Goal: Task Accomplishment & Management: Use online tool/utility

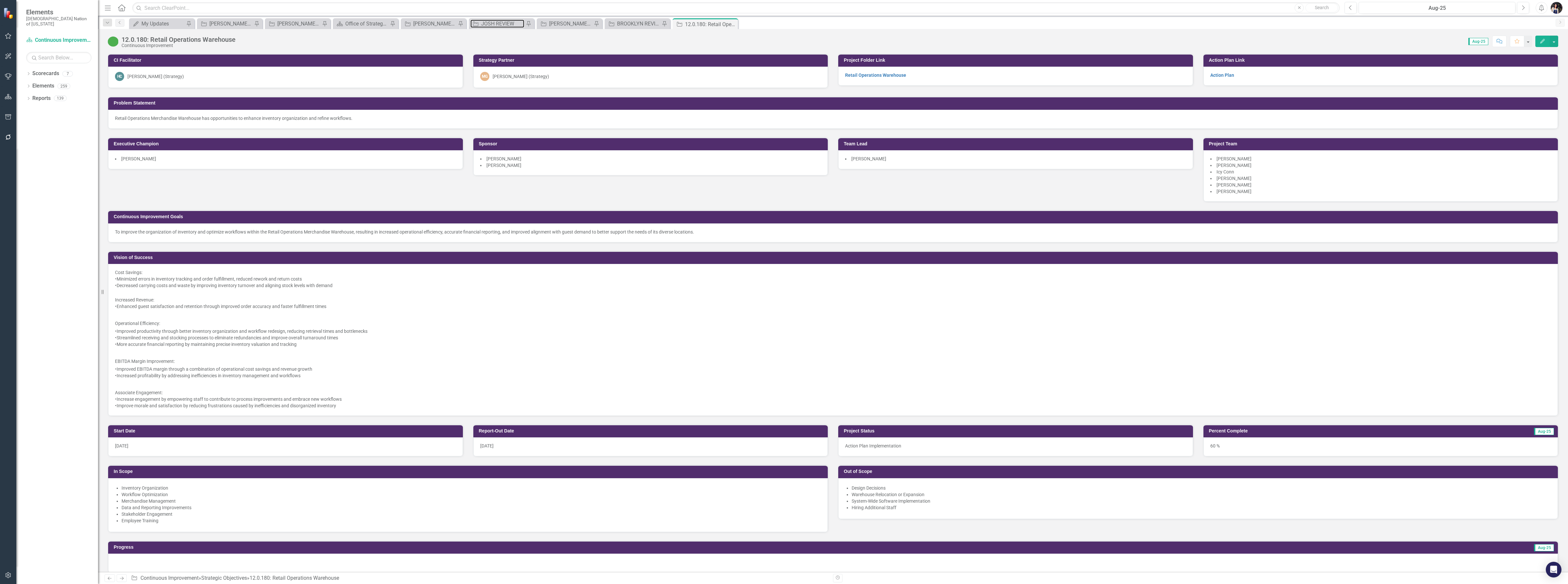
click at [510, 26] on div "JOSH REVIEW" at bounding box center [503, 23] width 43 height 8
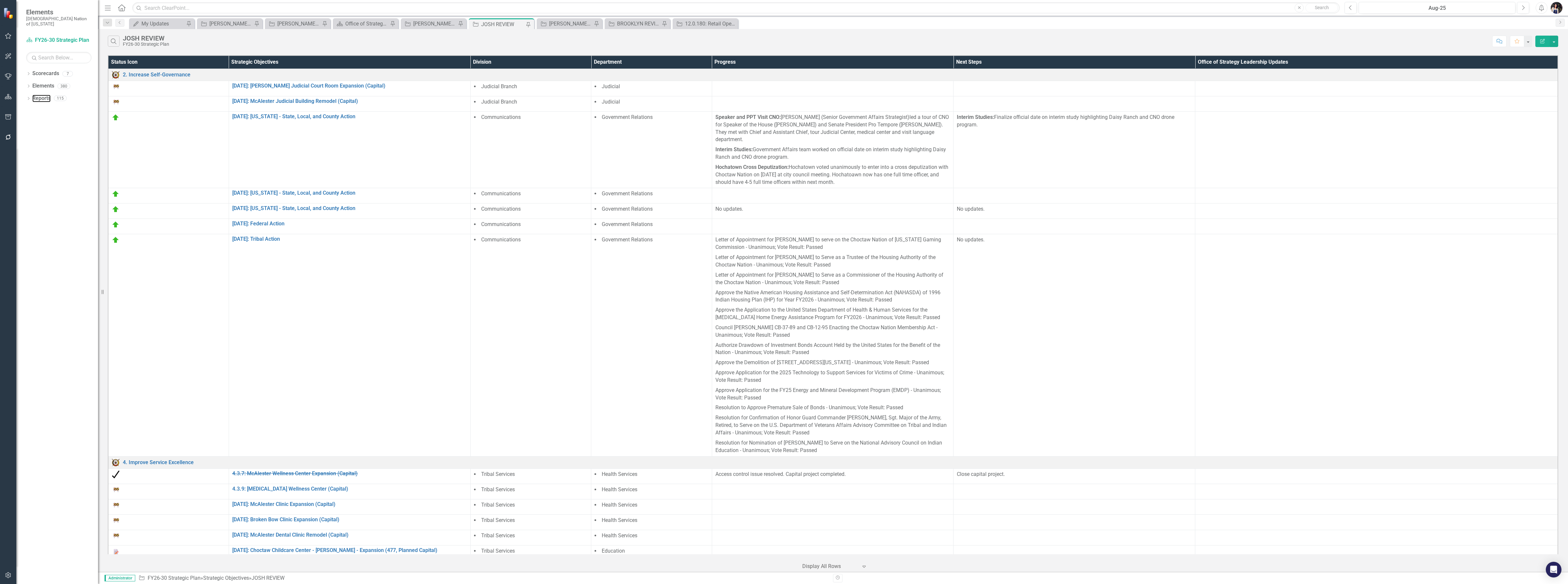
click at [40, 95] on link "Reports" at bounding box center [41, 99] width 18 height 7
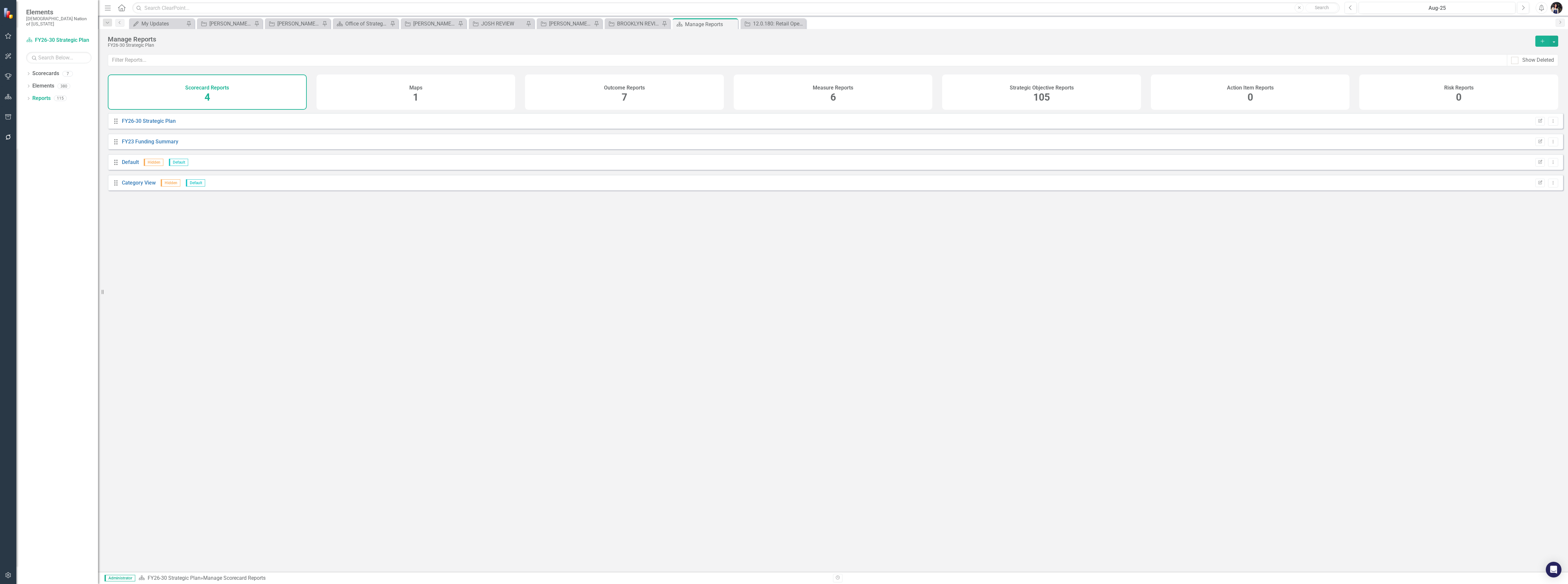
click at [825, 91] on h4 "Measure Reports" at bounding box center [833, 88] width 41 height 6
click at [1056, 93] on div "Strategic Objective Reports 105" at bounding box center [1041, 92] width 199 height 35
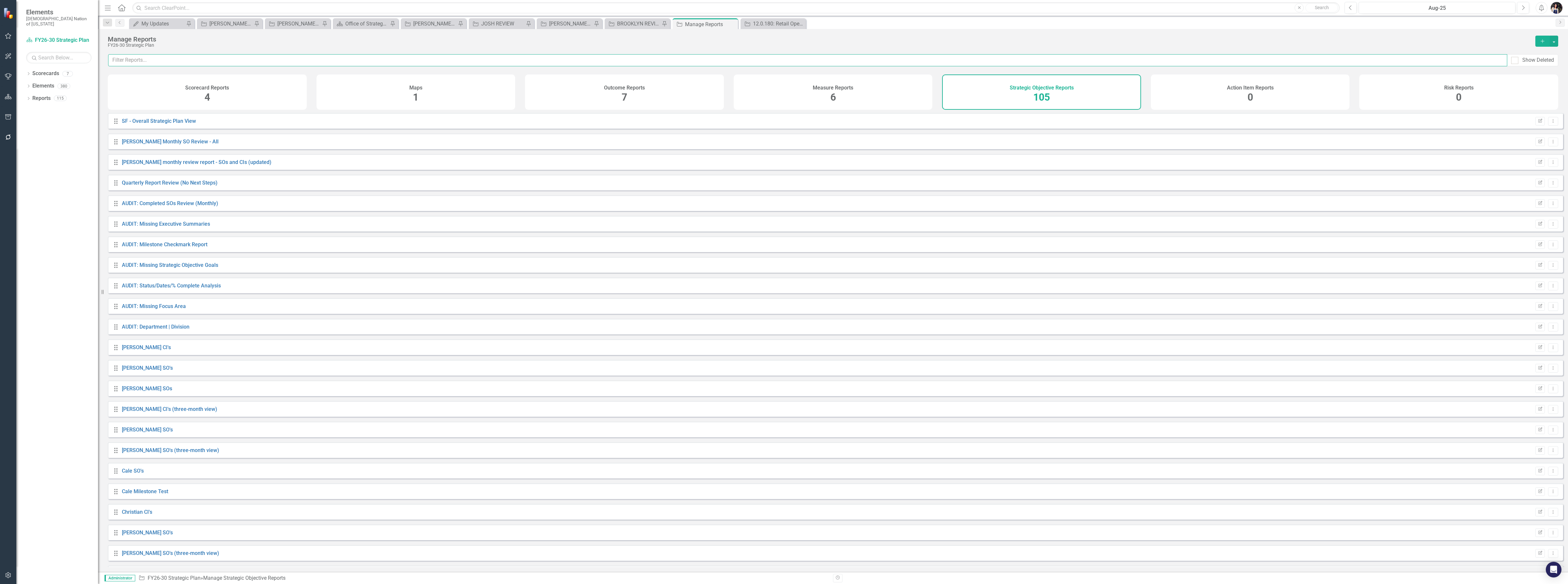
click at [640, 60] on input "text" at bounding box center [808, 60] width 1399 height 12
type input "[PERSON_NAME]"
click at [1550, 185] on icon "Dropdown Menu" at bounding box center [1553, 182] width 5 height 4
click at [1535, 221] on link "Copy Duplicate Report" at bounding box center [1526, 223] width 54 height 12
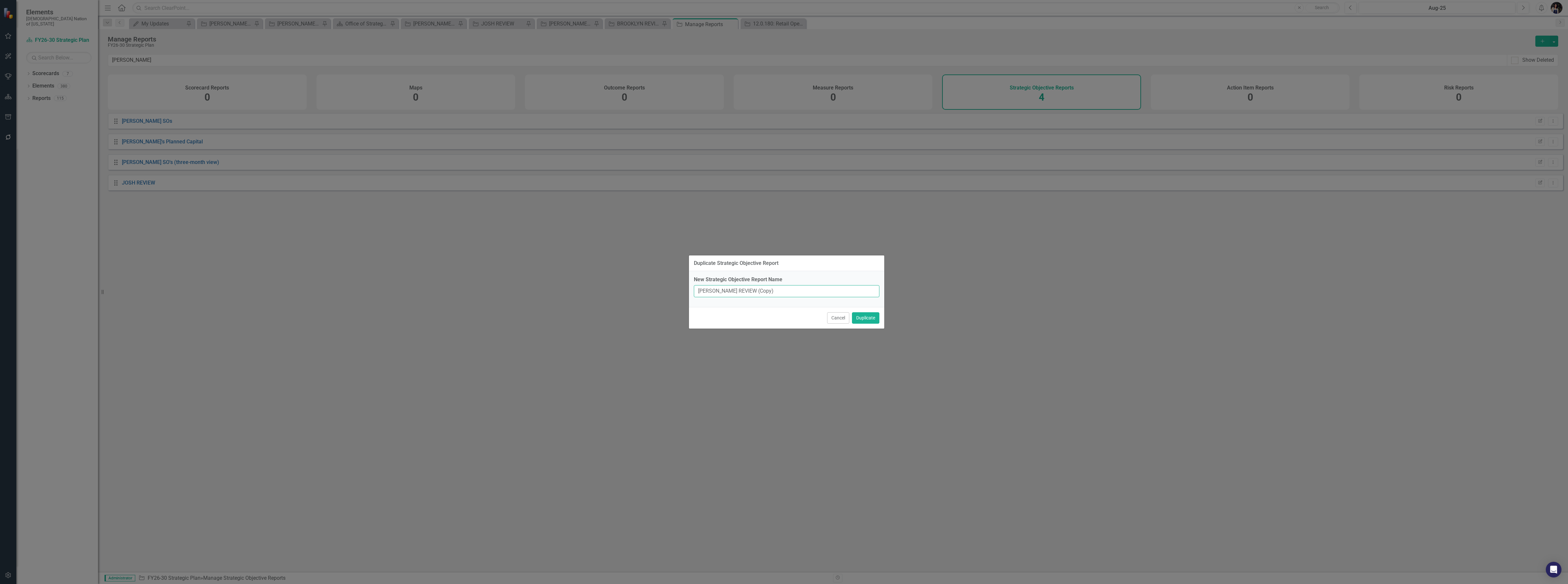
click at [765, 294] on input "[PERSON_NAME] REVIEW (Copy)" at bounding box center [786, 291] width 186 height 12
type input "[PERSON_NAME] REVIEW - SOs"
click at [864, 319] on button "Duplicate" at bounding box center [866, 318] width 27 height 12
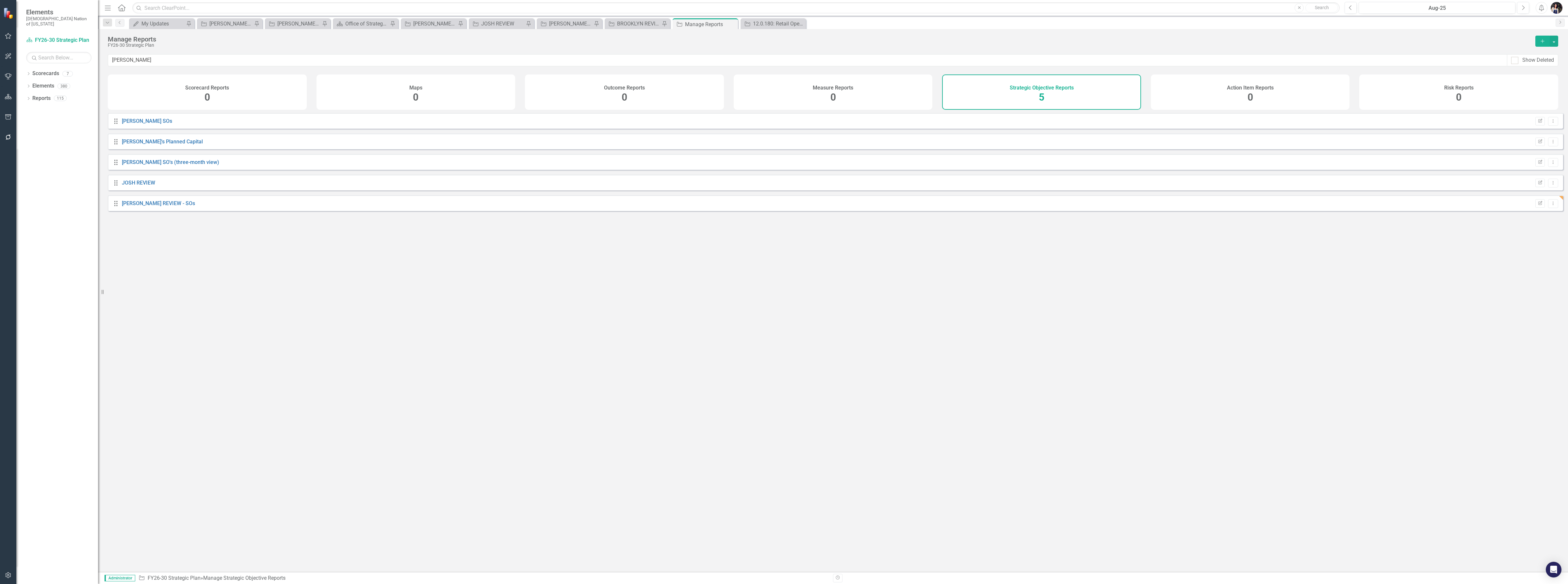
click at [1536, 187] on button "Edit Report" at bounding box center [1540, 183] width 10 height 9
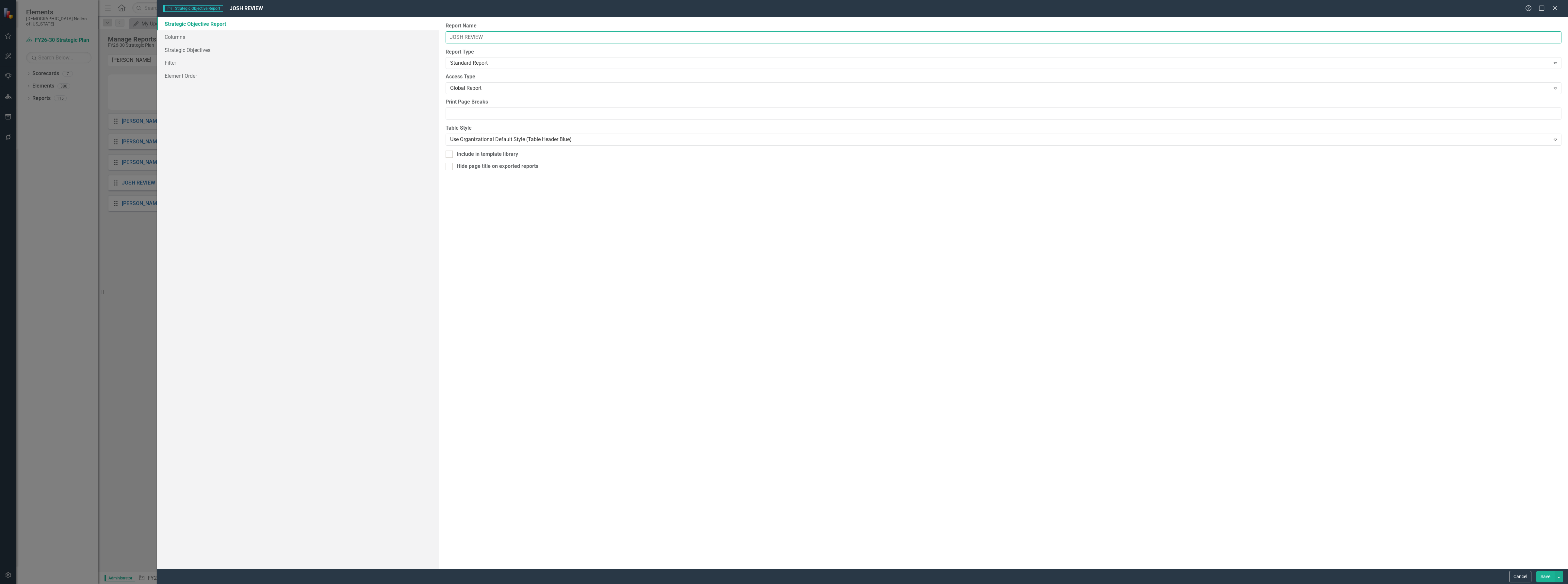
click at [505, 33] on input "JOSH REVIEW" at bounding box center [1003, 38] width 1116 height 12
type input "JOSH REVIEW - CAPITAL"
click at [181, 64] on link "Filter" at bounding box center [298, 62] width 282 height 13
click at [1539, 83] on button "Add Add Filter" at bounding box center [1539, 84] width 33 height 10
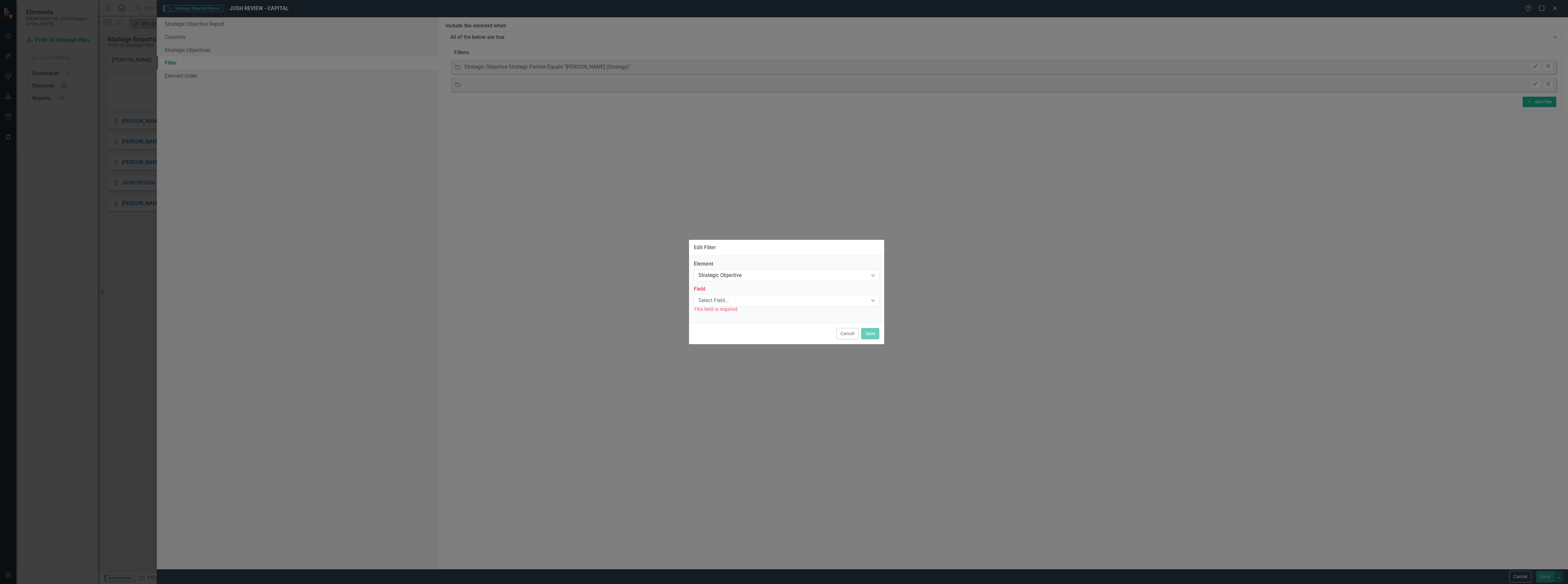
click at [732, 304] on div "Select Field..." at bounding box center [783, 300] width 170 height 7
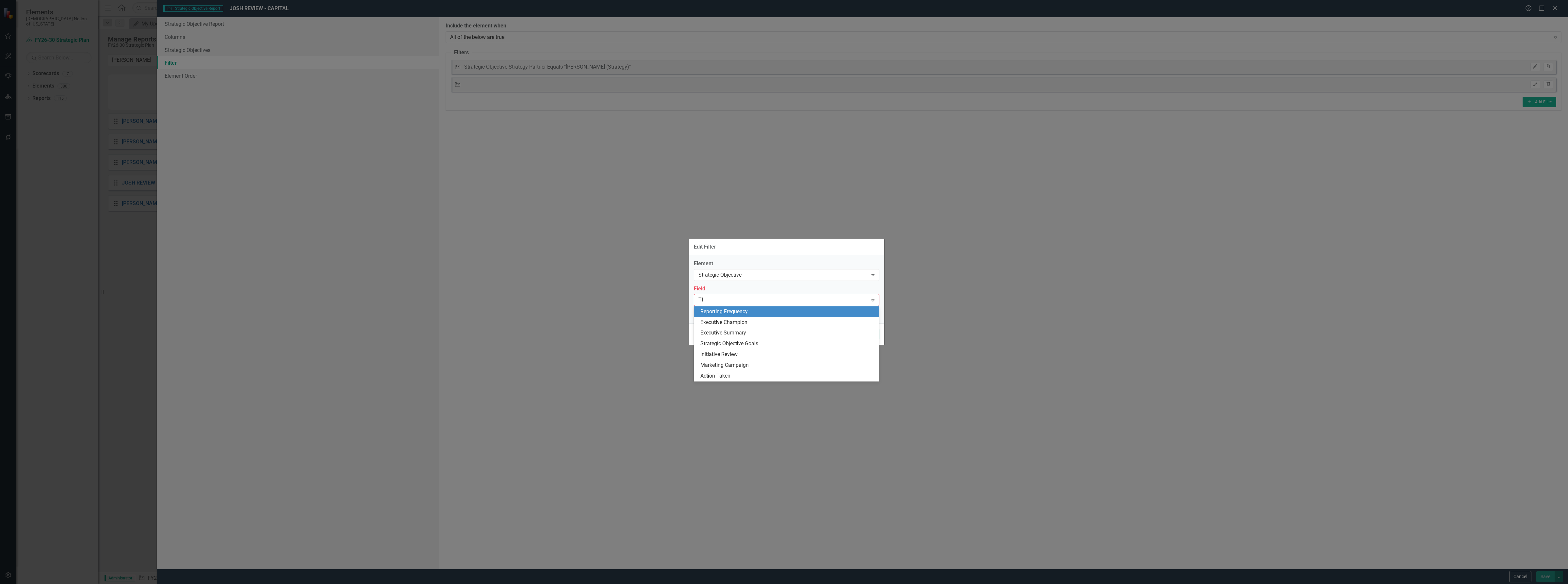
type input "T"
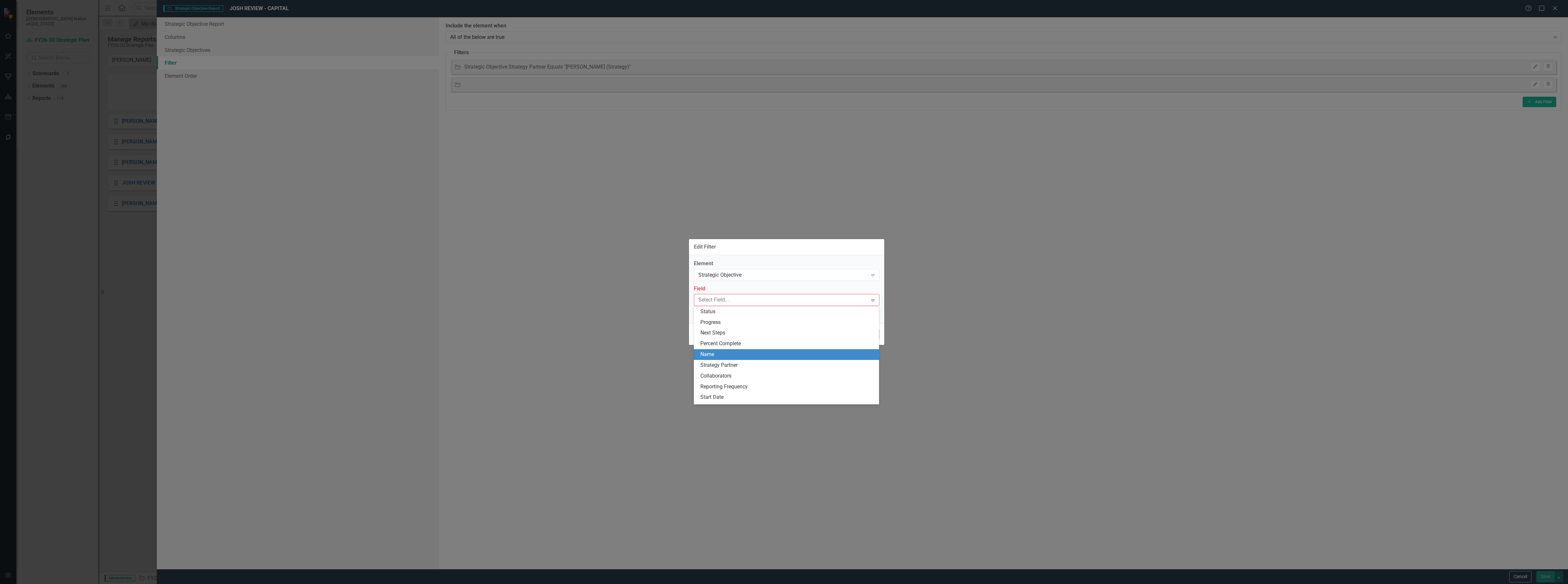
click at [743, 358] on div "Name" at bounding box center [788, 354] width 175 height 7
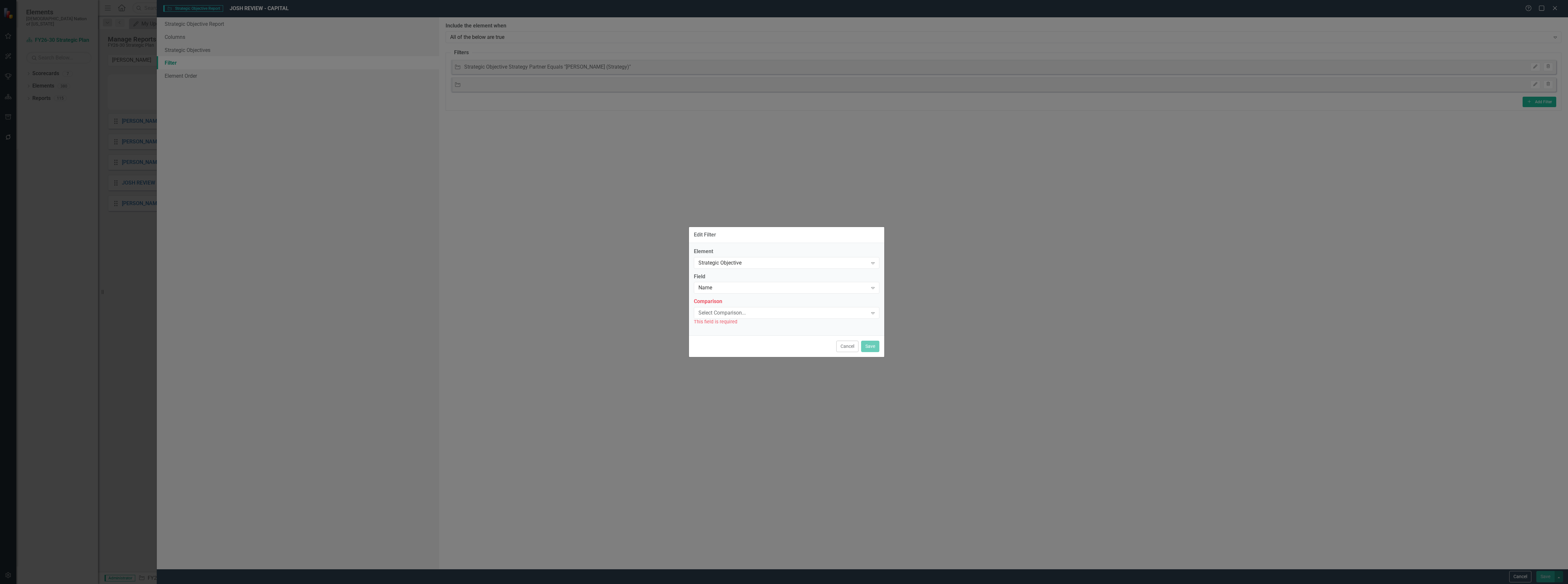
click at [741, 313] on div "Select Comparison..." at bounding box center [783, 313] width 170 height 7
click at [739, 346] on div "Contains" at bounding box center [788, 346] width 175 height 7
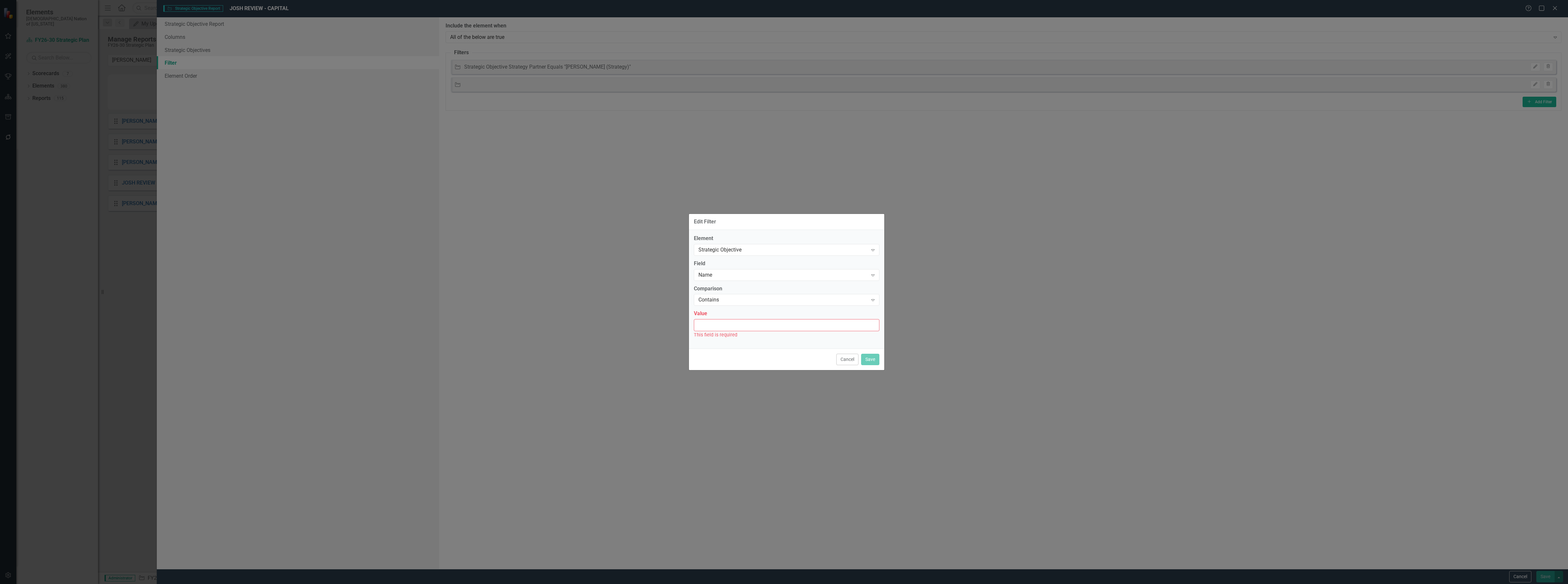
click at [746, 325] on input "Value" at bounding box center [786, 325] width 186 height 12
type input "capital"
click at [872, 358] on button "Save" at bounding box center [870, 355] width 18 height 12
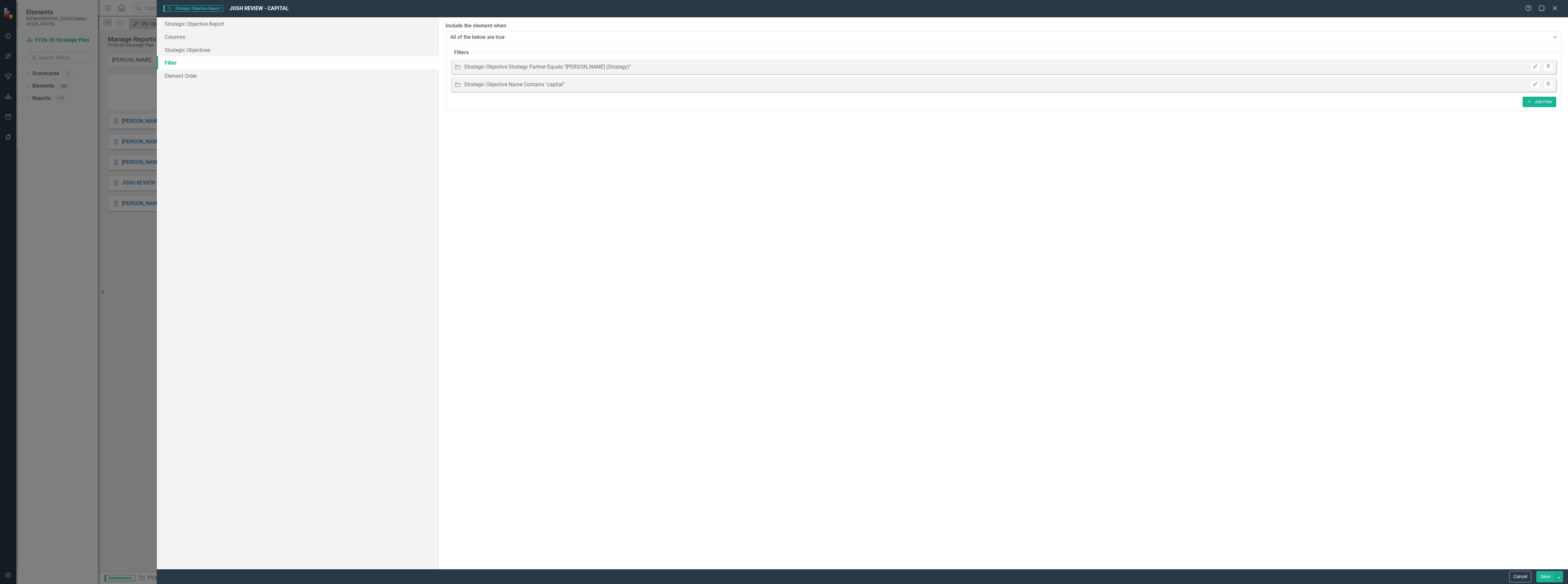
click at [1550, 579] on button "Save" at bounding box center [1545, 576] width 18 height 12
